Goal: Find specific page/section: Find specific page/section

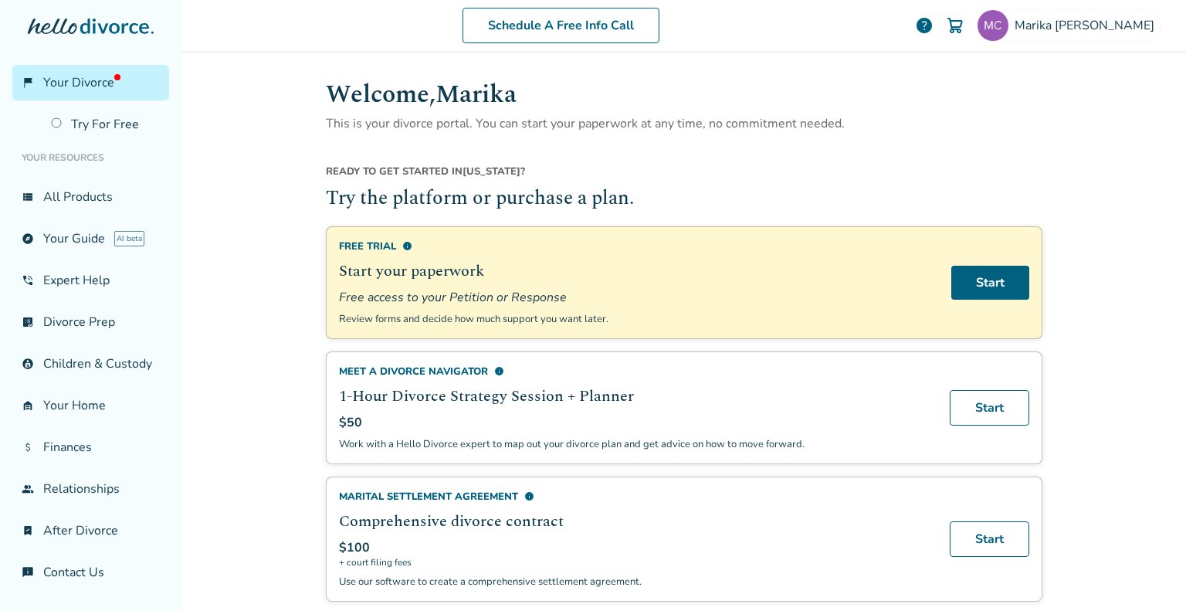
click at [77, 85] on span "Your Divorce" at bounding box center [81, 82] width 77 height 17
click at [110, 80] on span "Your Divorce" at bounding box center [81, 82] width 77 height 17
click at [1075, 29] on span "Marika Cannon" at bounding box center [1087, 25] width 146 height 17
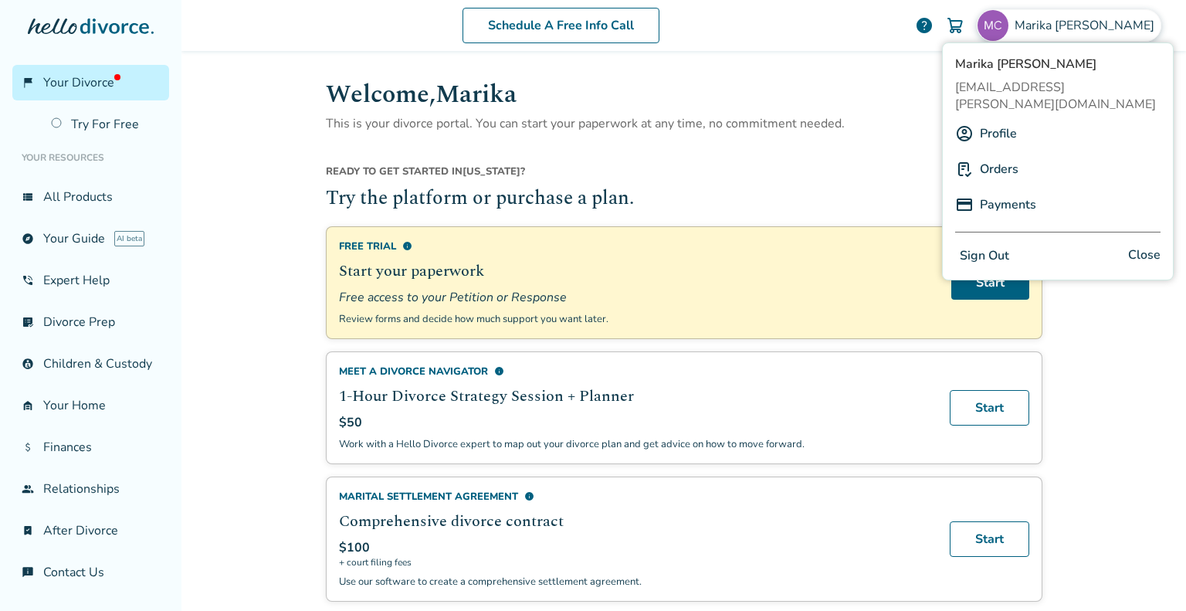
click at [993, 154] on link "Orders" at bounding box center [999, 168] width 39 height 29
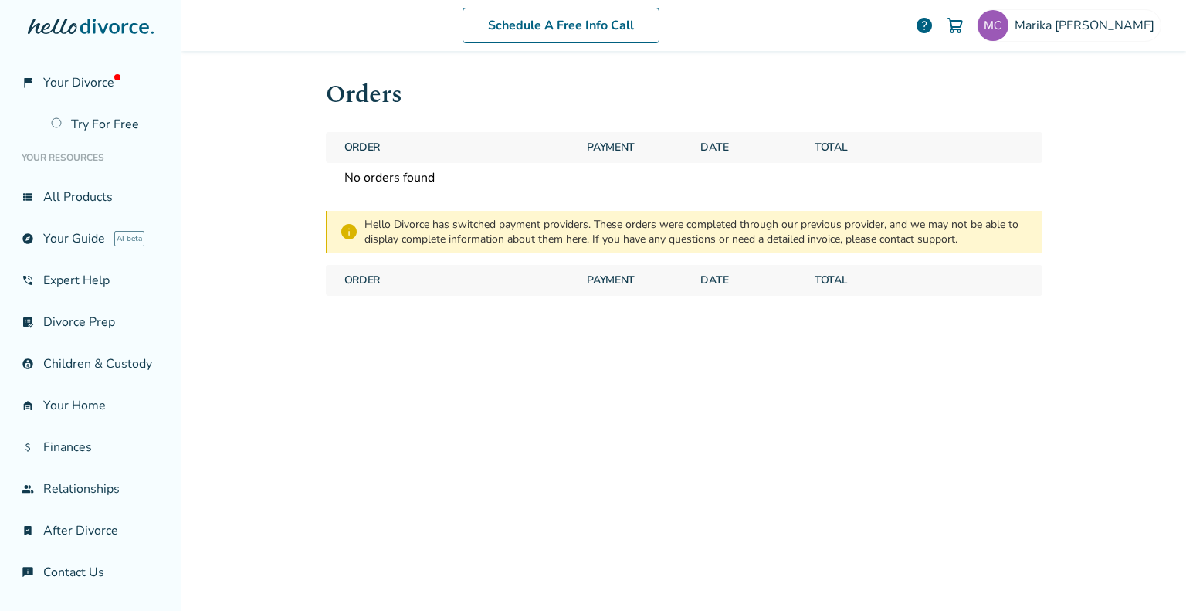
click at [93, 90] on span "Your Divorce" at bounding box center [81, 82] width 77 height 17
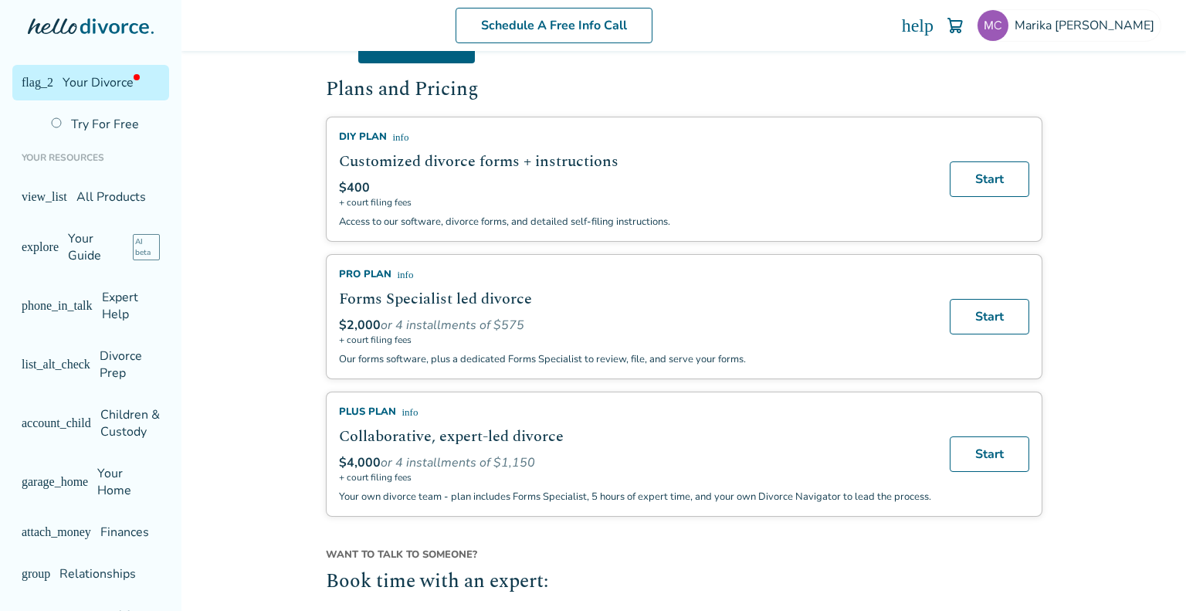
scroll to position [1086, 0]
